Goal: Find specific page/section: Find specific page/section

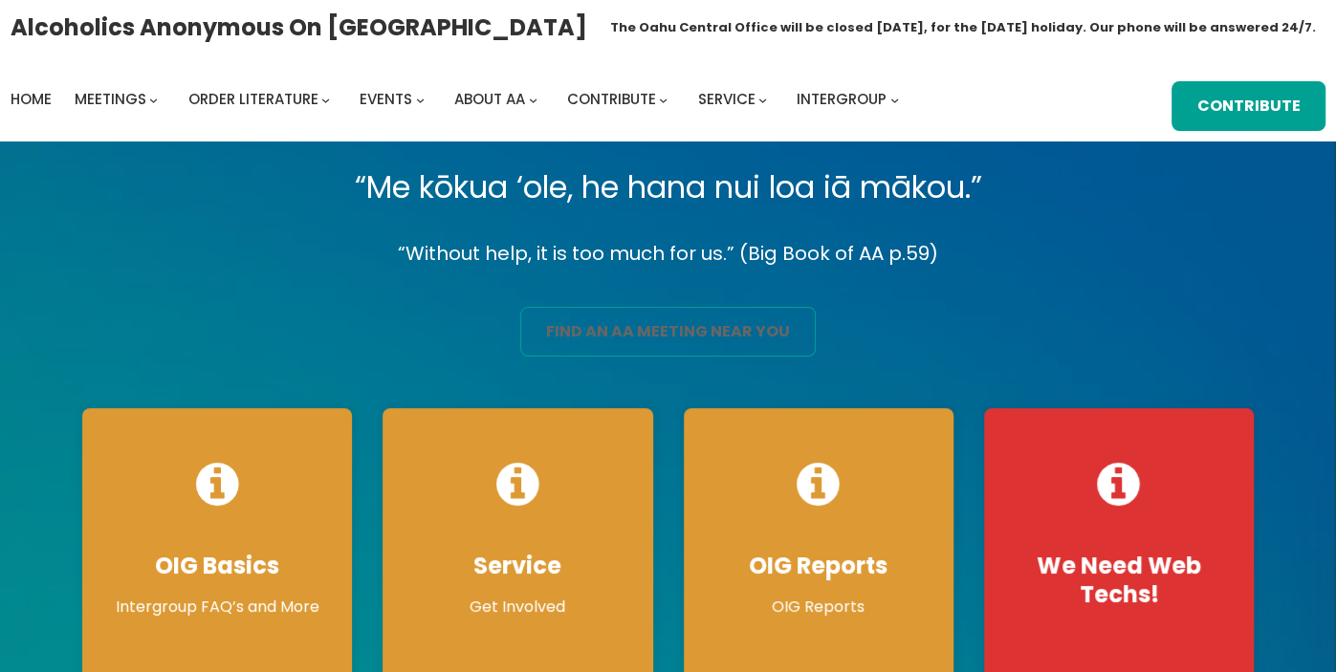
click at [613, 327] on link "find an aa meeting near you" at bounding box center [668, 332] width 296 height 50
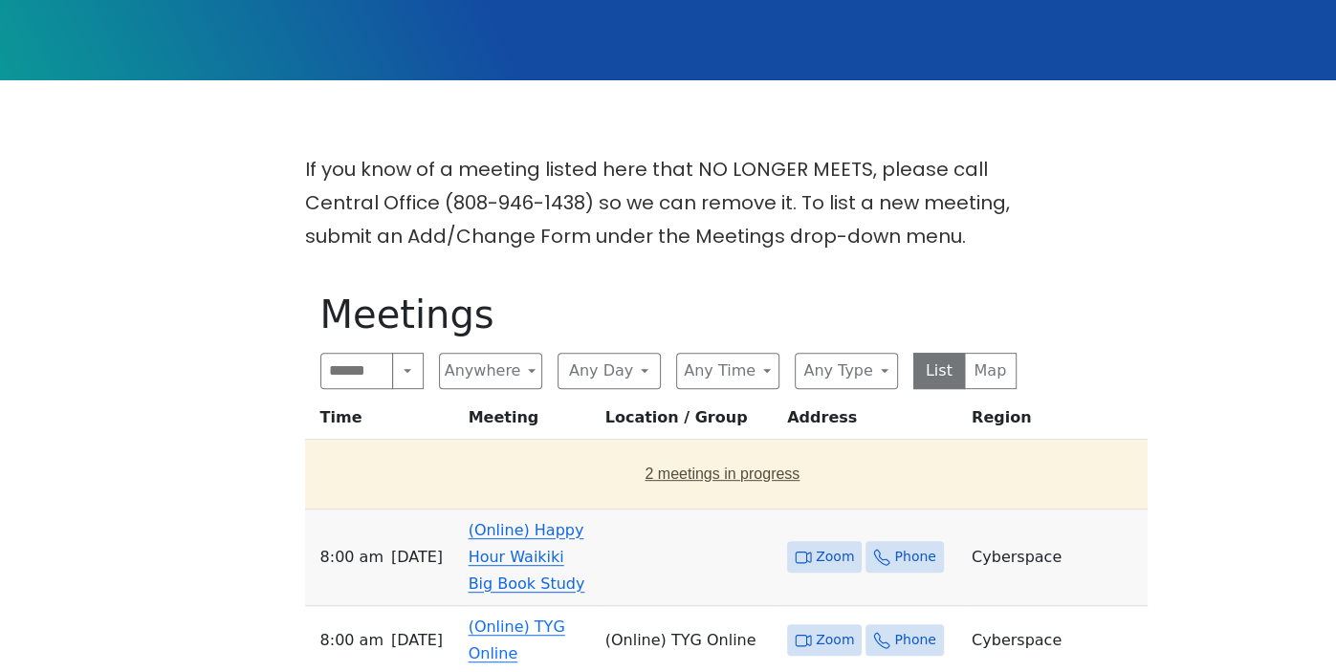
scroll to position [423, 0]
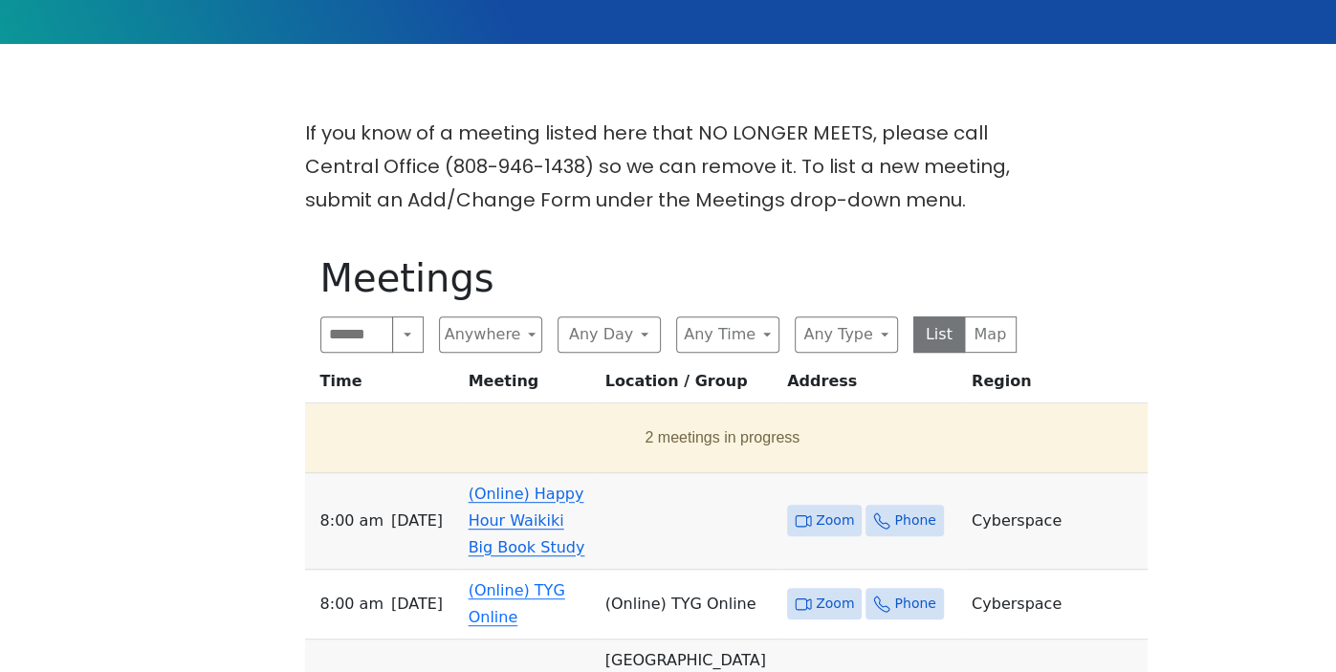
click at [558, 497] on link "(Online) Happy Hour Waikiki Big Book Study" at bounding box center [527, 521] width 117 height 72
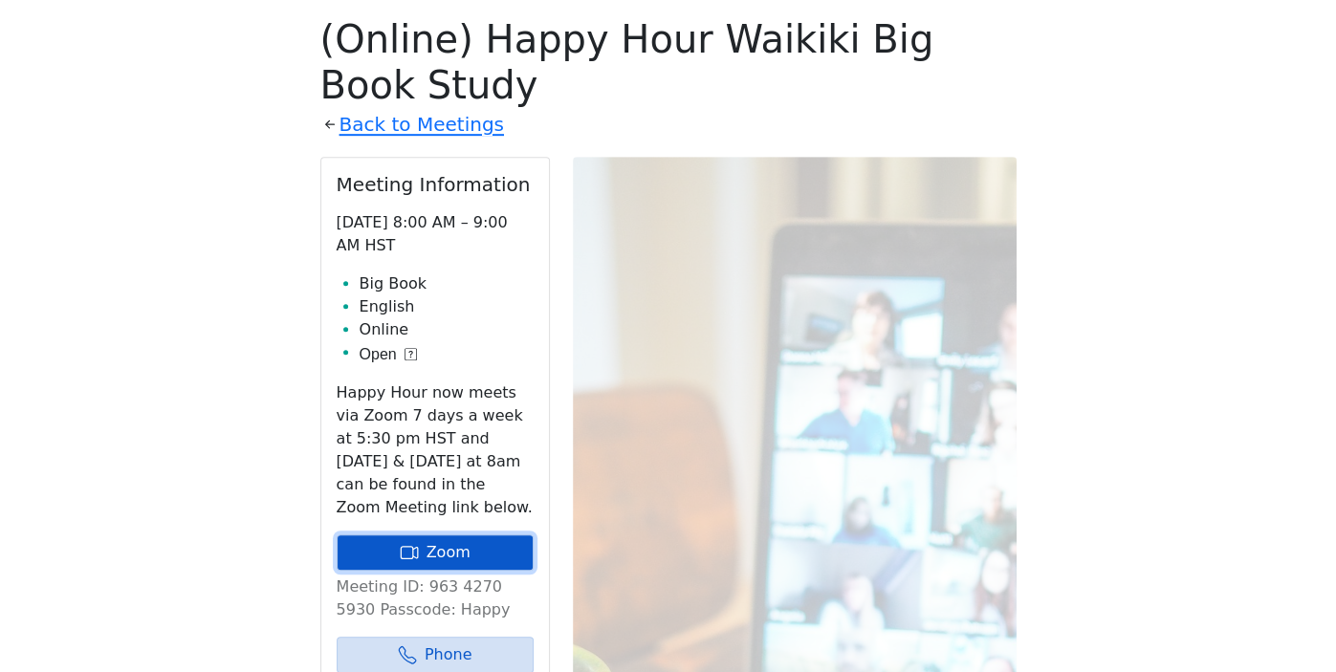
click at [458, 541] on link "Zoom" at bounding box center [435, 553] width 197 height 36
